Goal: Transaction & Acquisition: Purchase product/service

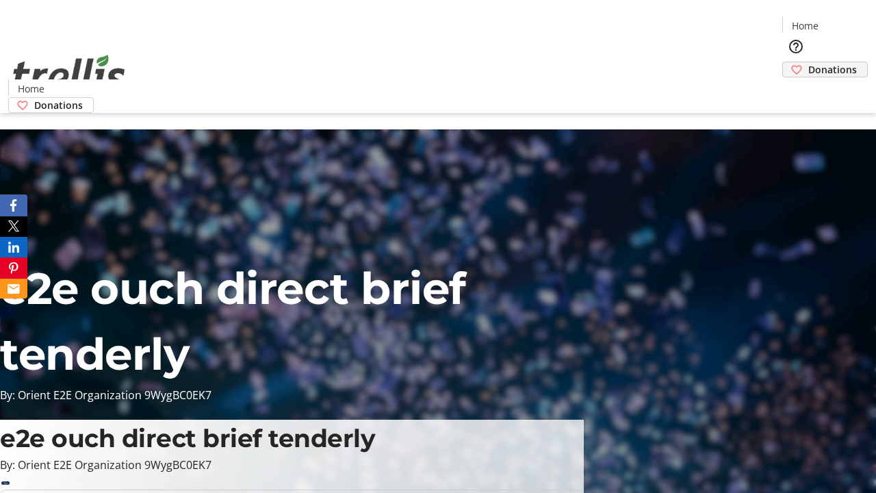
click at [808, 62] on span "Donations" at bounding box center [832, 69] width 49 height 14
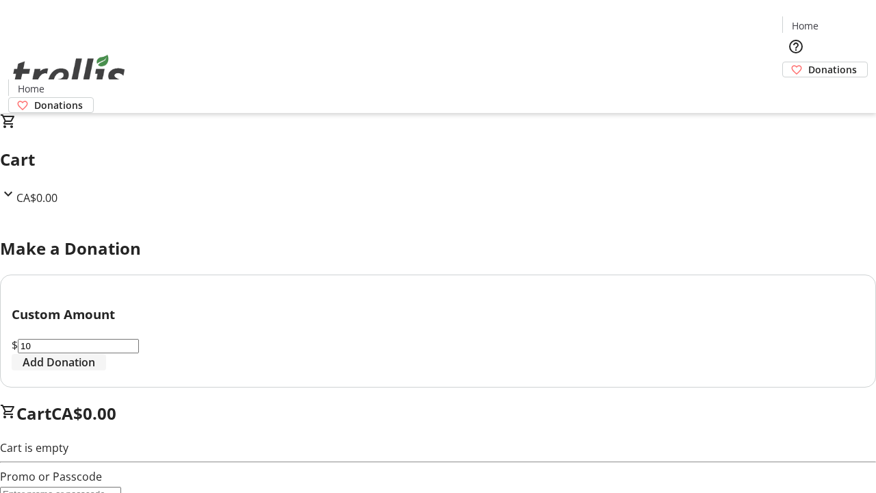
click at [95, 370] on span "Add Donation" at bounding box center [59, 362] width 73 height 16
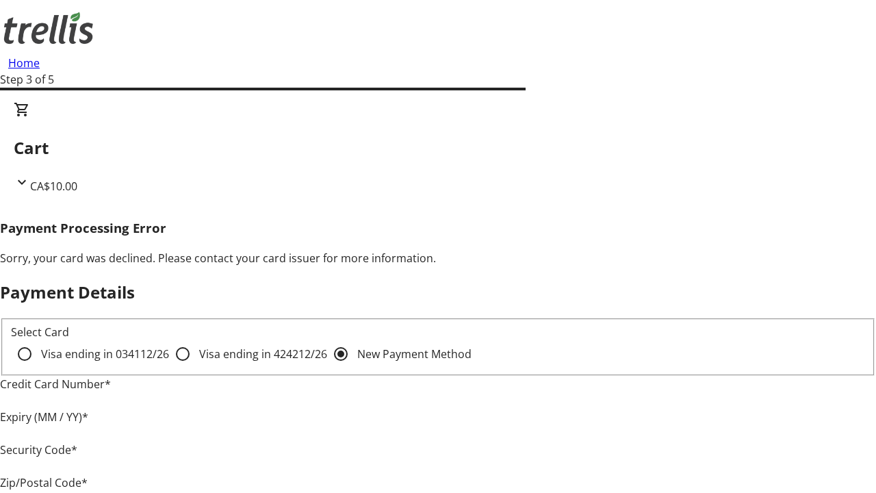
click at [169, 365] on input "Visa ending in 4242 12/26" at bounding box center [182, 353] width 27 height 27
radio input "true"
